Goal: Task Accomplishment & Management: Use online tool/utility

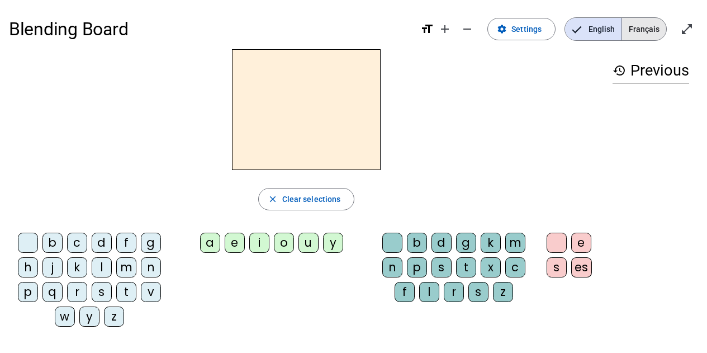
click at [635, 30] on span "Français" at bounding box center [644, 29] width 44 height 22
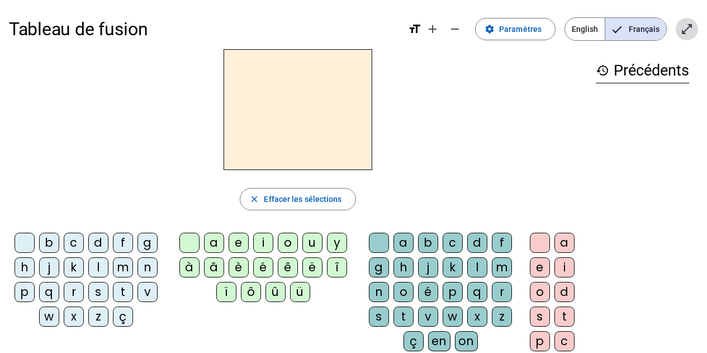
click at [690, 35] on mat-icon "open_in_full" at bounding box center [686, 28] width 13 height 13
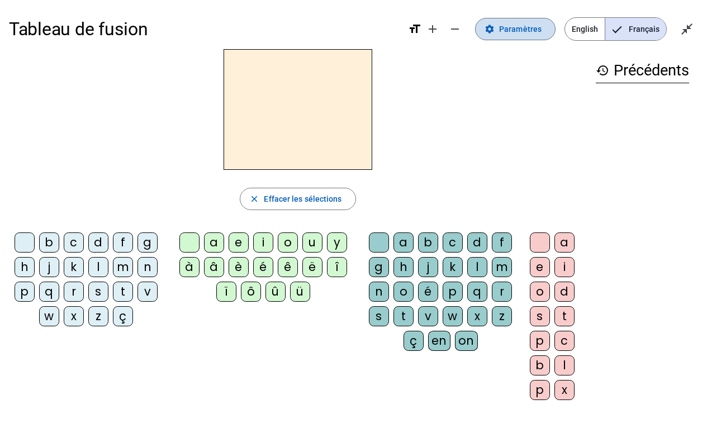
click at [525, 31] on span "Paramètres" at bounding box center [520, 28] width 42 height 13
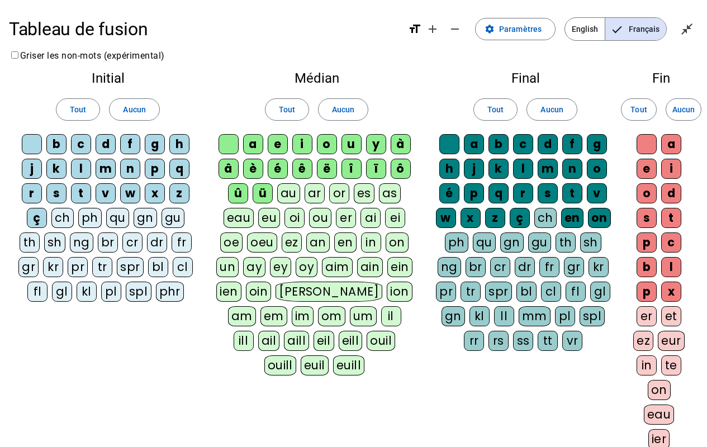
click at [300, 193] on div "au" at bounding box center [288, 193] width 23 height 20
click at [296, 206] on letter-bubble "au" at bounding box center [290, 195] width 27 height 25
drag, startPoint x: 290, startPoint y: 192, endPoint x: 293, endPoint y: 206, distance: 14.2
click at [290, 193] on div "au" at bounding box center [288, 193] width 23 height 20
click at [292, 215] on div "oi" at bounding box center [294, 218] width 20 height 20
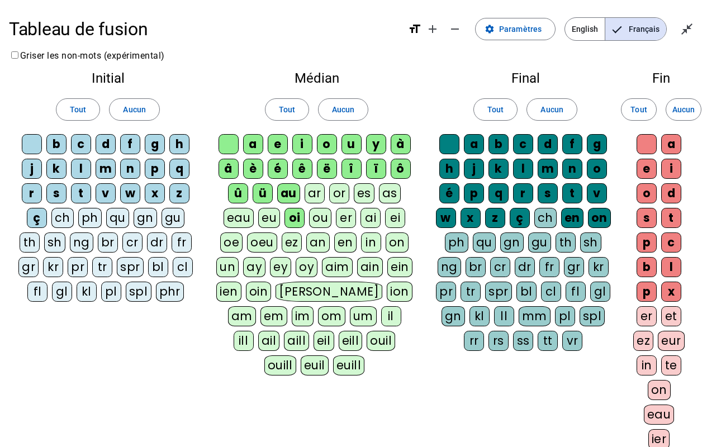
click at [317, 219] on div "ou" at bounding box center [320, 218] width 22 height 20
click at [244, 221] on div "eau" at bounding box center [238, 218] width 31 height 20
click at [71, 220] on div "ch" at bounding box center [62, 218] width 22 height 20
click at [373, 225] on div "ai" at bounding box center [371, 218] width 20 height 20
click at [393, 241] on div "on" at bounding box center [397, 242] width 23 height 20
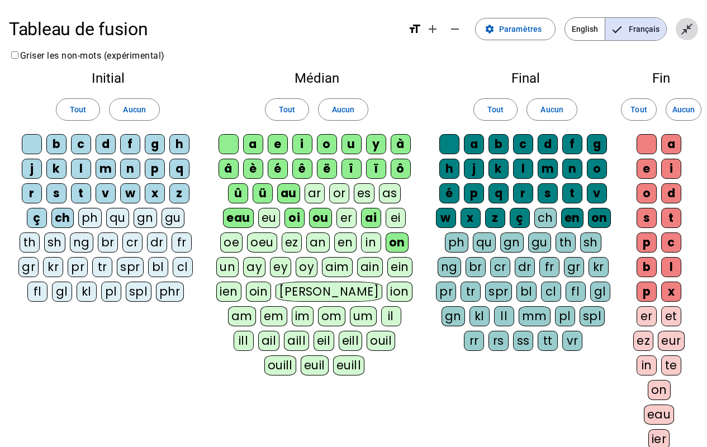
click at [697, 27] on span "Quitter le plein écran" at bounding box center [686, 29] width 27 height 27
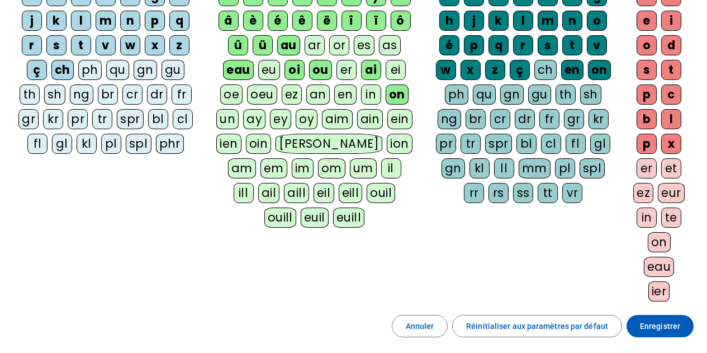
scroll to position [168, 0]
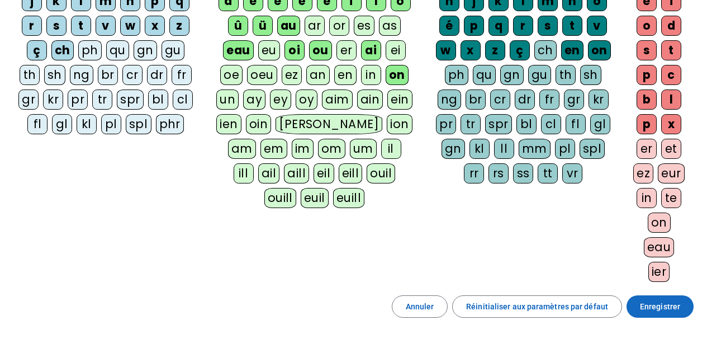
click at [677, 310] on span "Enregistrer" at bounding box center [660, 306] width 40 height 13
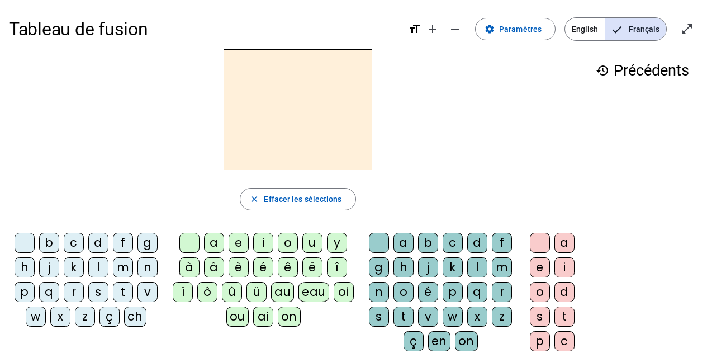
click at [22, 267] on div "h" at bounding box center [25, 267] width 20 height 20
click at [289, 291] on div "au" at bounding box center [282, 292] width 23 height 20
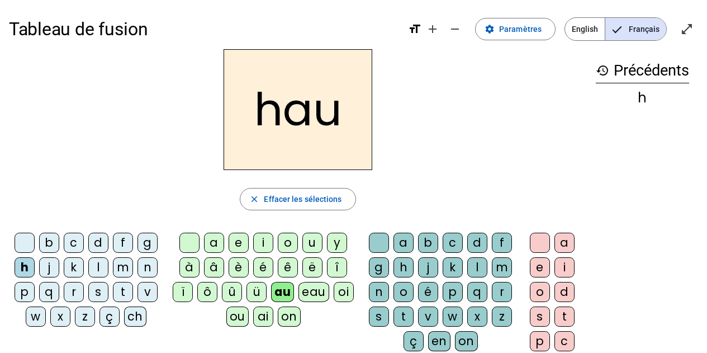
click at [398, 316] on div "t" at bounding box center [403, 316] width 20 height 20
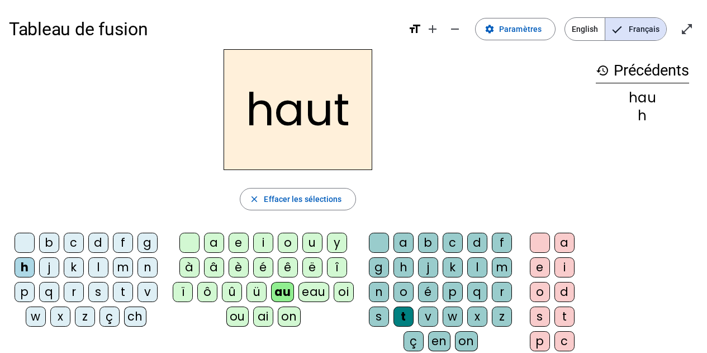
click at [104, 295] on div "s" at bounding box center [98, 292] width 20 height 20
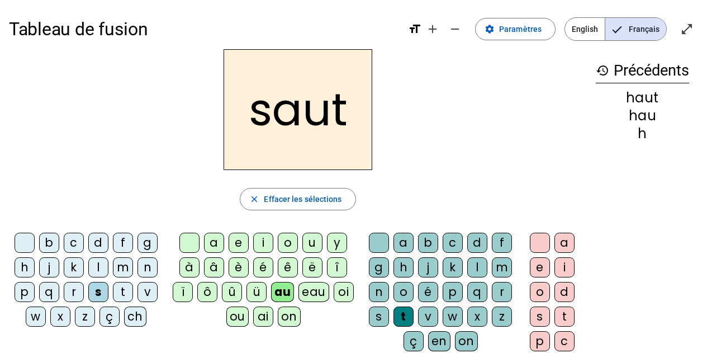
click at [129, 241] on div "f" at bounding box center [123, 242] width 20 height 20
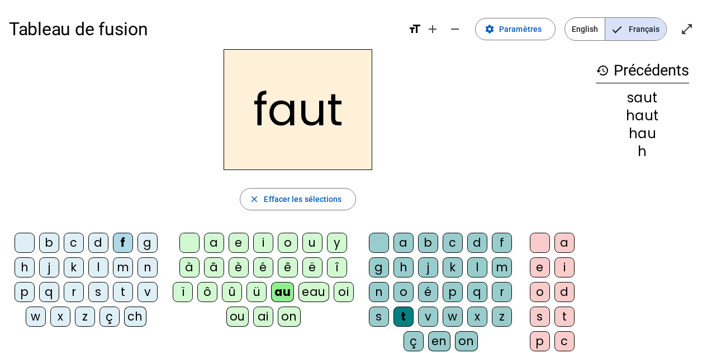
click at [539, 273] on div "e" at bounding box center [540, 267] width 20 height 20
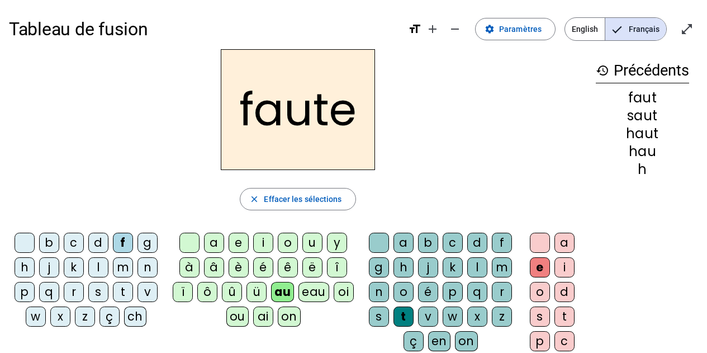
click at [100, 292] on div "s" at bounding box center [98, 292] width 20 height 20
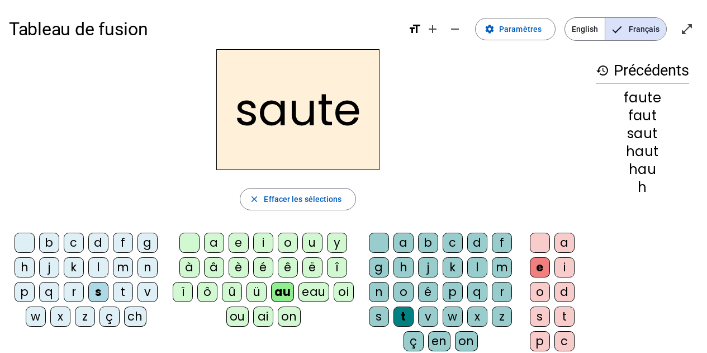
click at [19, 263] on div "h" at bounding box center [25, 267] width 20 height 20
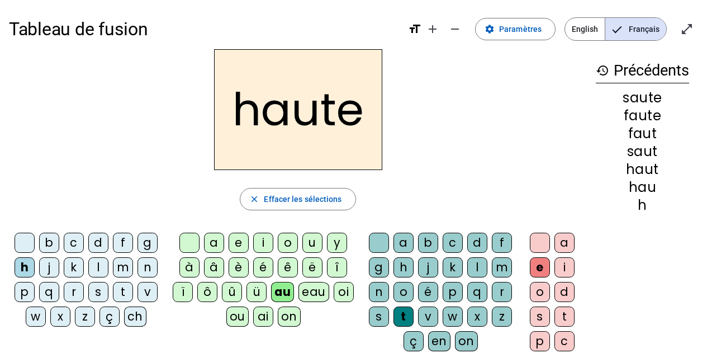
click at [121, 243] on div "f" at bounding box center [123, 242] width 20 height 20
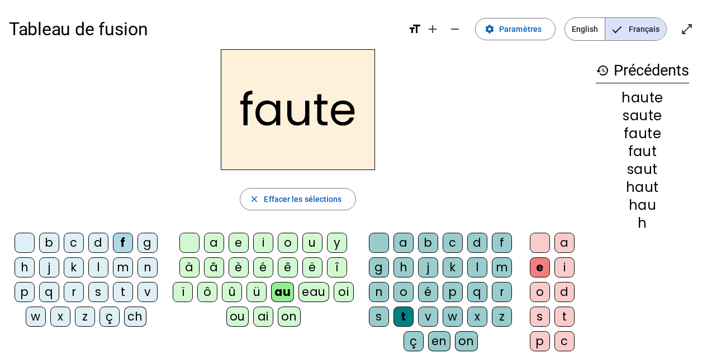
click at [372, 289] on div "n" at bounding box center [379, 292] width 20 height 20
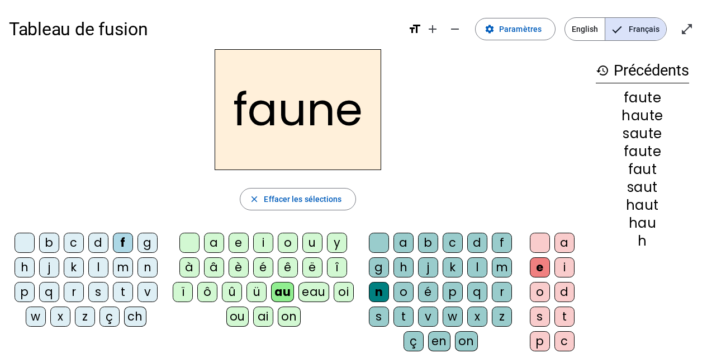
click at [260, 243] on div "i" at bounding box center [263, 242] width 20 height 20
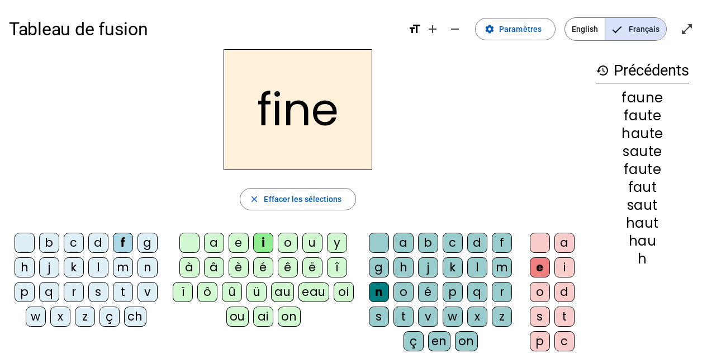
click at [481, 263] on div "l" at bounding box center [477, 267] width 20 height 20
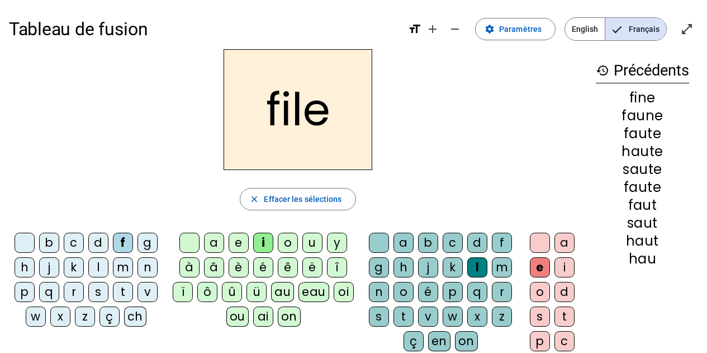
click at [115, 295] on div "t" at bounding box center [123, 292] width 20 height 20
